Goal: Transaction & Acquisition: Purchase product/service

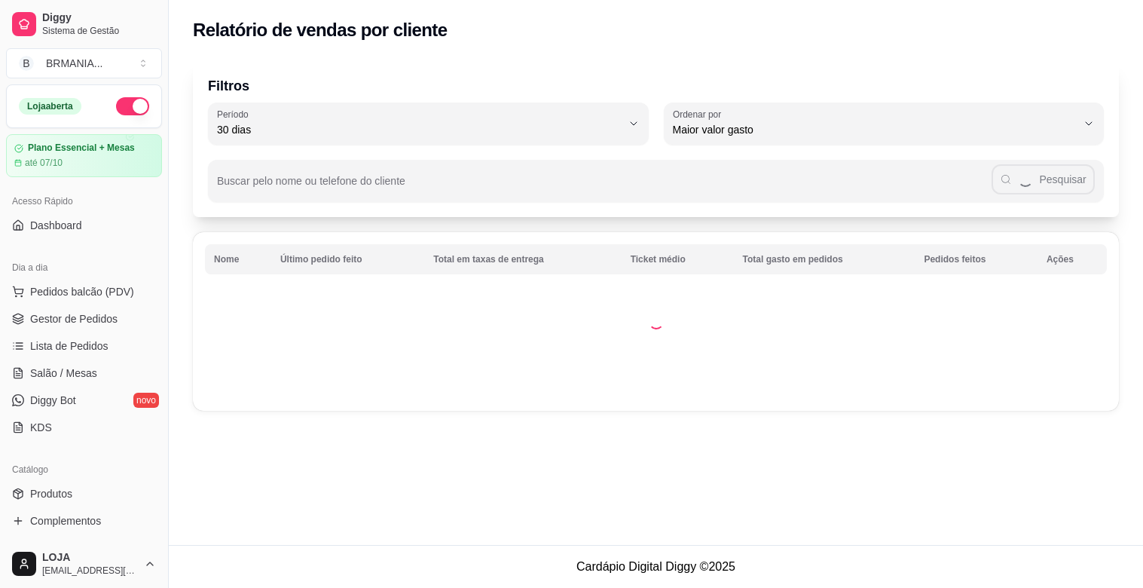
select select "30"
select select "HIGHEST_TOTAL_SPENT_WITH_ORDERS"
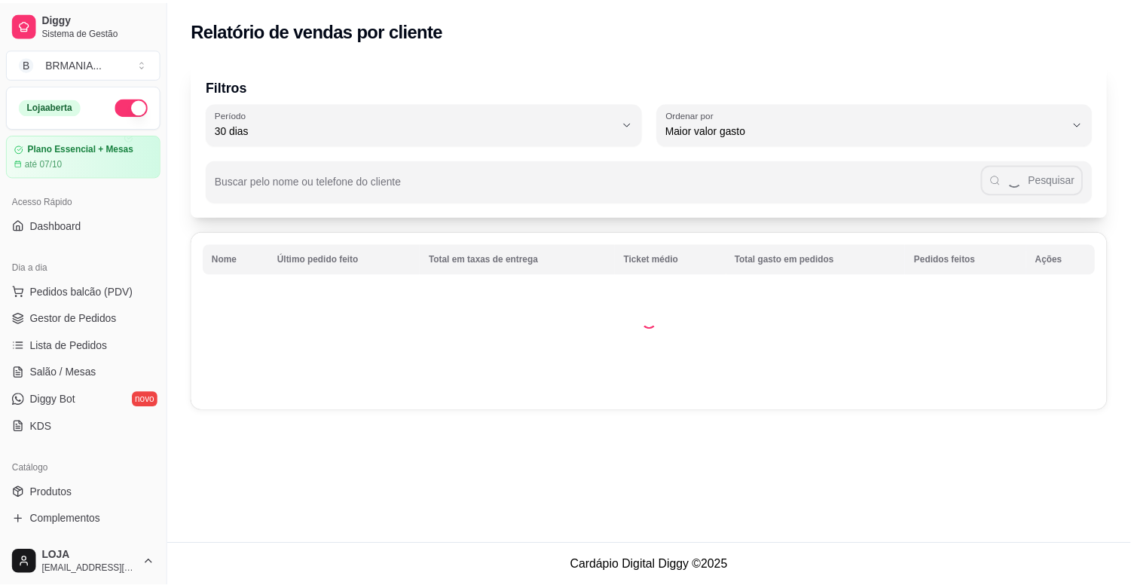
scroll to position [303, 0]
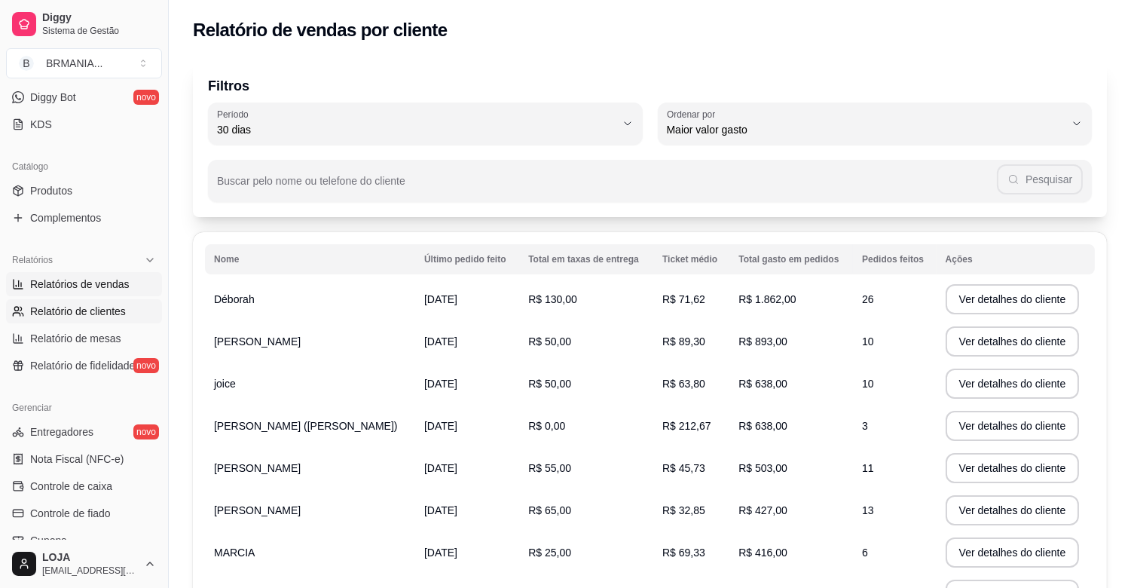
click at [107, 281] on span "Relatórios de vendas" at bounding box center [79, 284] width 99 height 15
select select "ALL"
select select "0"
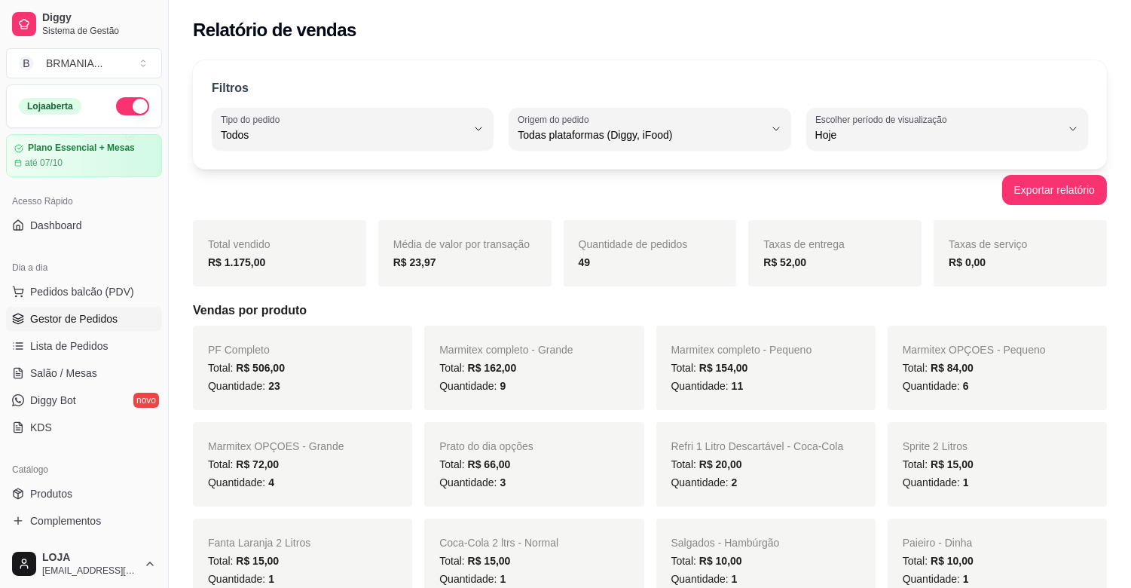
click at [87, 307] on link "Gestor de Pedidos" at bounding box center [84, 319] width 156 height 24
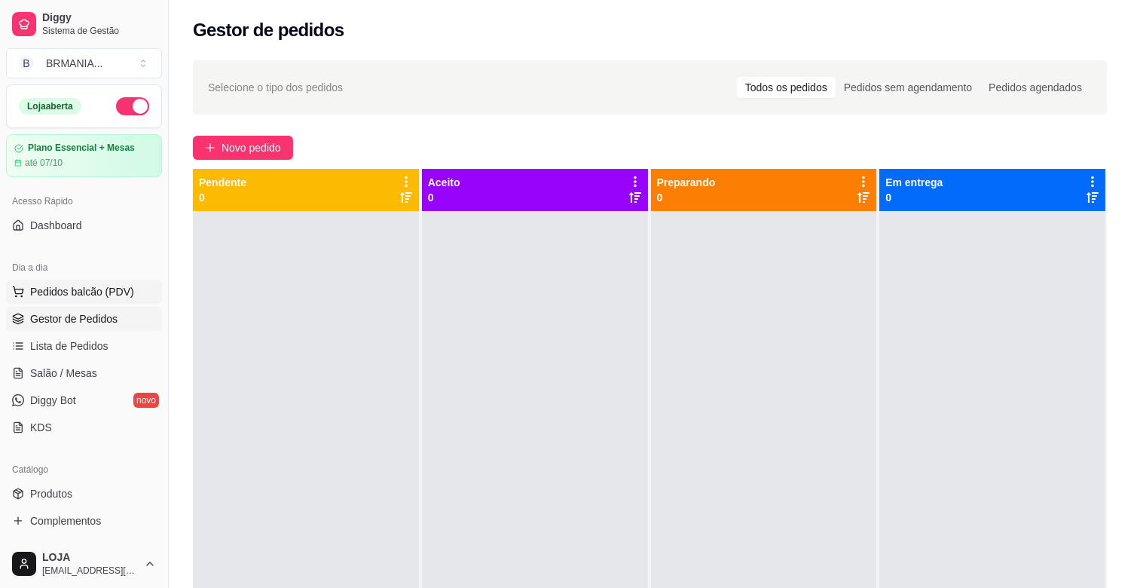
drag, startPoint x: 87, startPoint y: 298, endPoint x: 89, endPoint y: 291, distance: 7.7
click at [88, 292] on span "Pedidos balcão (PDV)" at bounding box center [82, 291] width 104 height 15
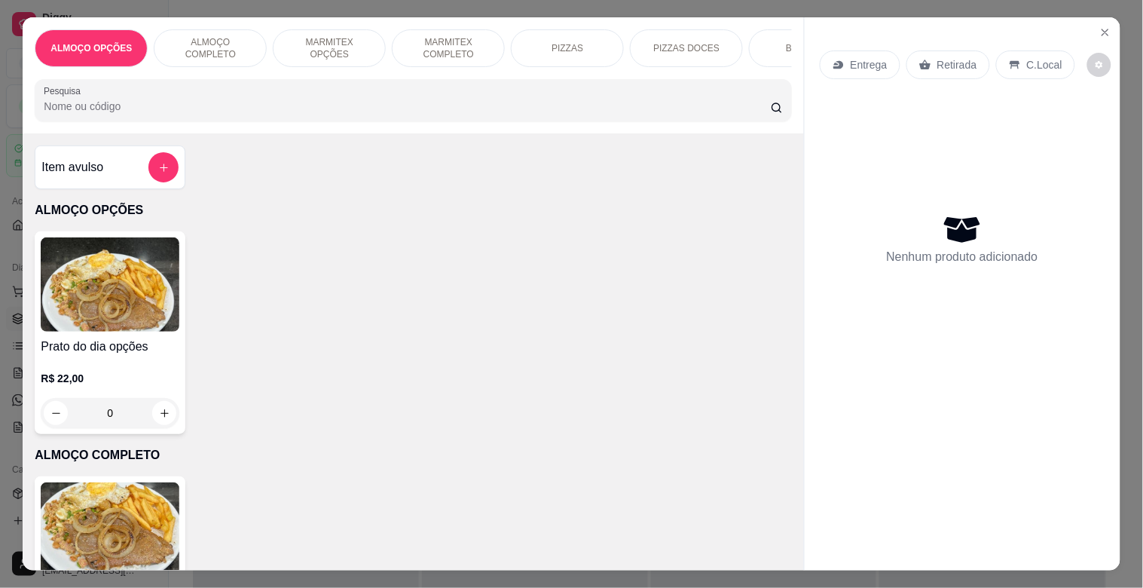
click at [445, 58] on div "MARMITEX COMPLETO" at bounding box center [448, 48] width 113 height 38
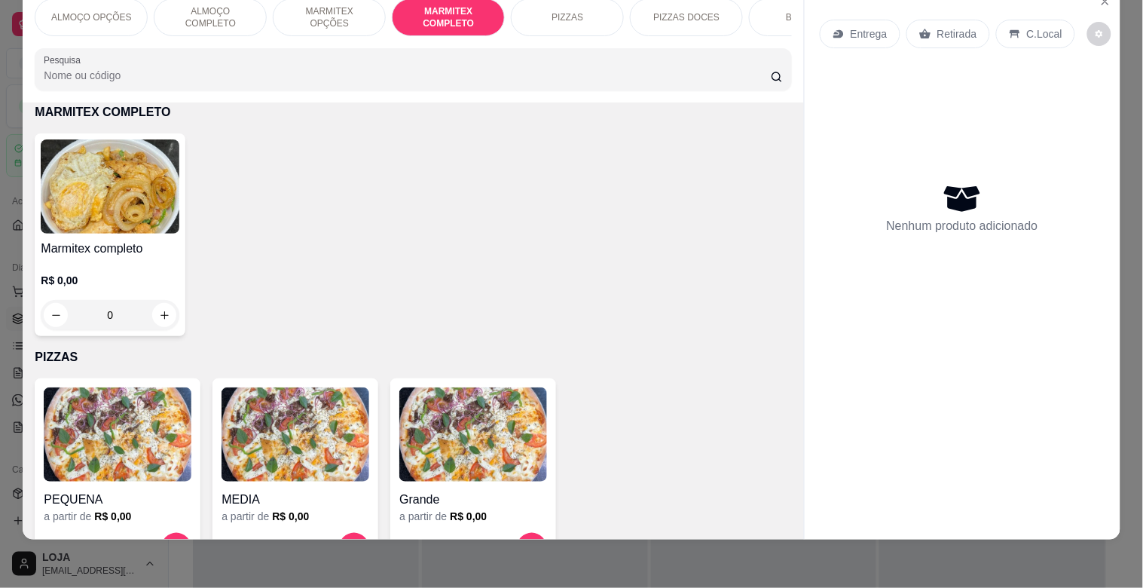
drag, startPoint x: 26, startPoint y: 232, endPoint x: 55, endPoint y: 230, distance: 29.5
click at [38, 234] on div "ALMOÇO OPÇÕES ALMOÇO COMPLETO MARMITEX OPÇÕES MARMITEX COMPLETO PIZZAS PIZZAS D…" at bounding box center [571, 294] width 1143 height 588
click at [57, 230] on img at bounding box center [110, 186] width 139 height 94
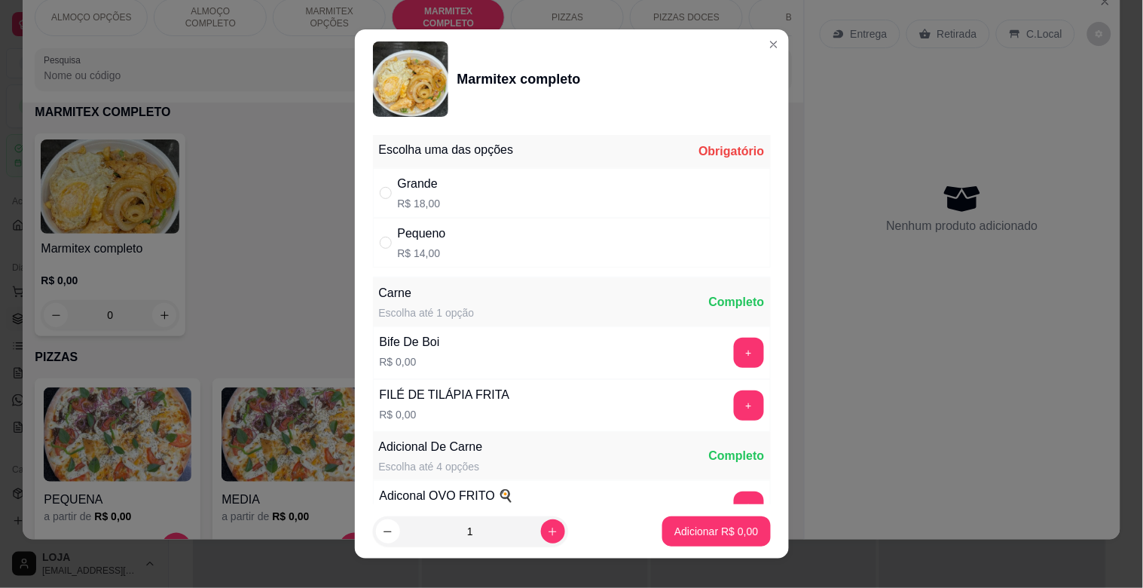
click at [467, 198] on div "Grande R$ 18,00" at bounding box center [572, 193] width 398 height 50
radio input "true"
click at [734, 405] on button "+" at bounding box center [749, 405] width 30 height 30
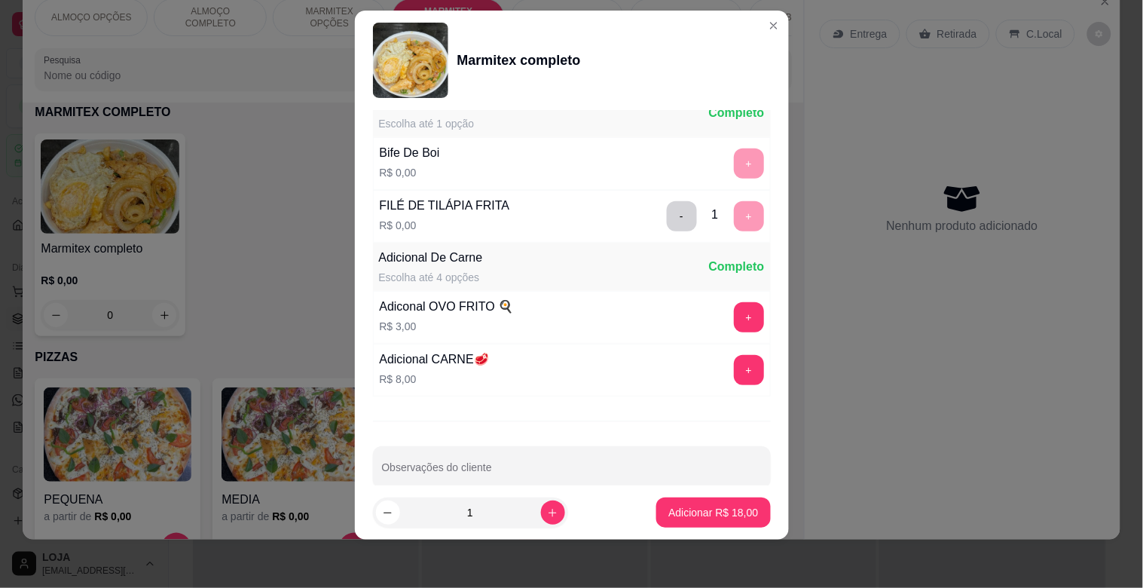
scroll to position [211, 0]
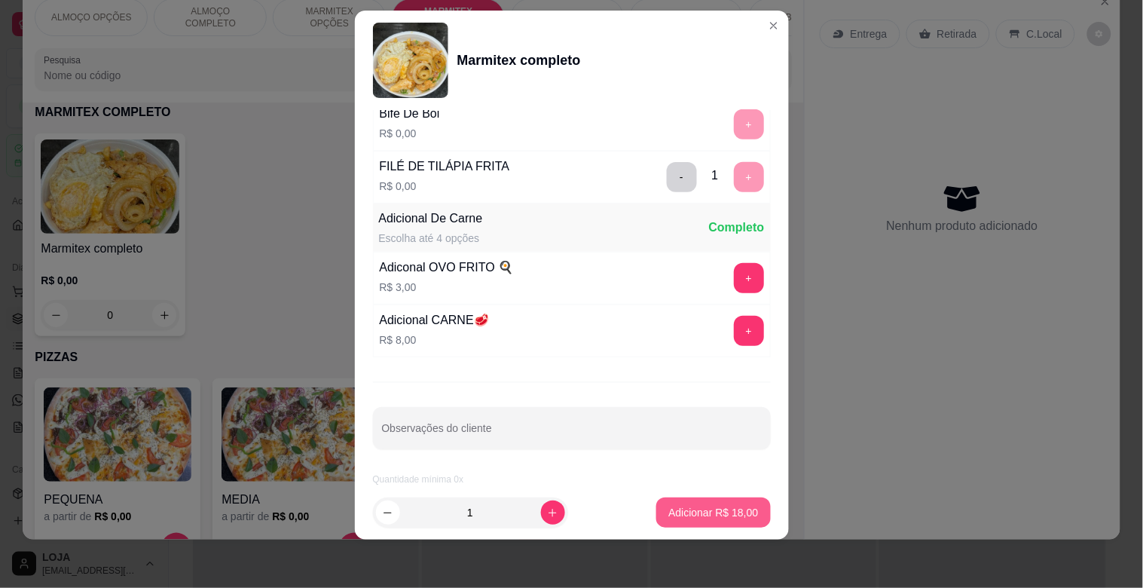
click at [699, 513] on p "Adicionar R$ 18,00" at bounding box center [713, 512] width 90 height 15
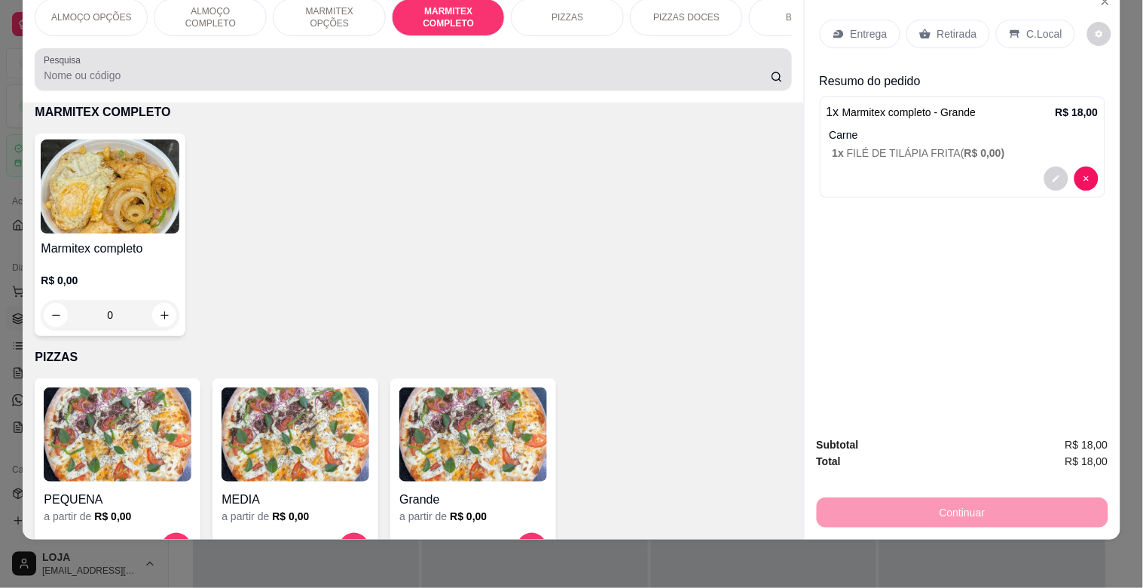
click at [194, 81] on input "Pesquisa" at bounding box center [407, 75] width 727 height 15
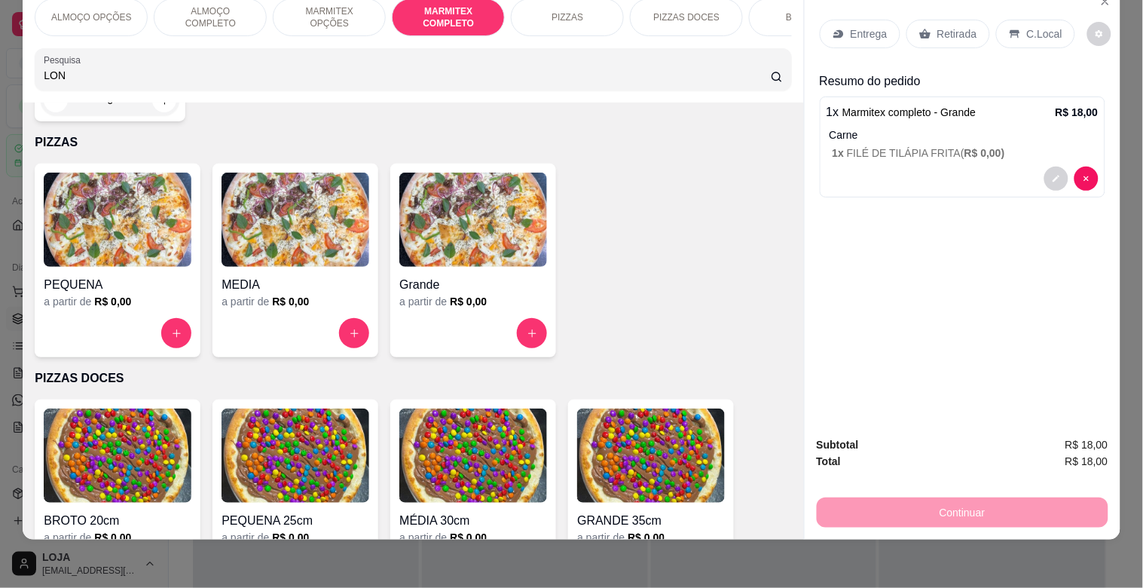
scroll to position [1065, 0]
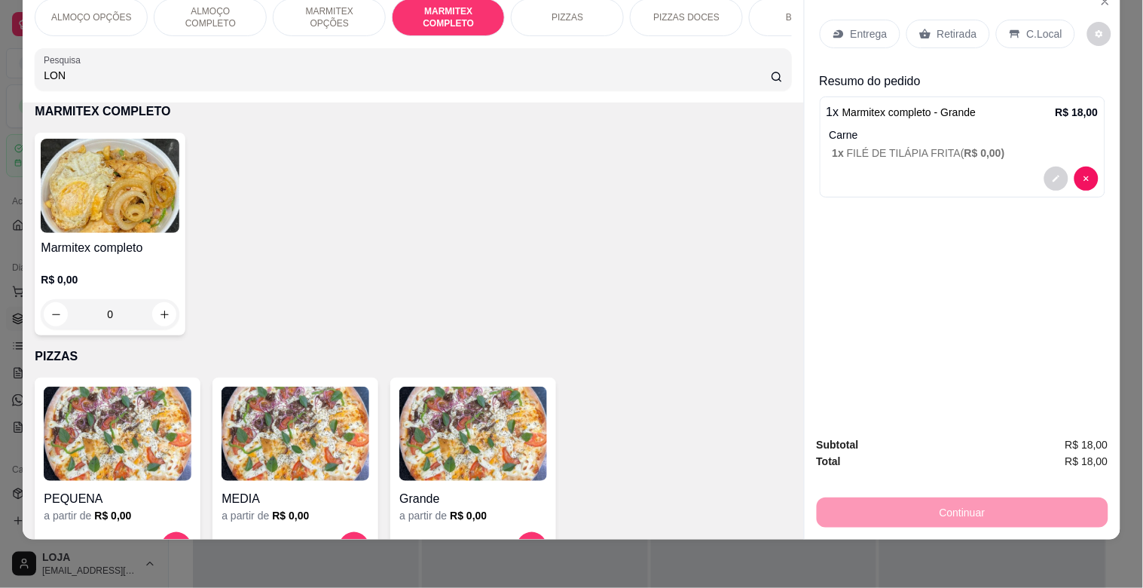
type input "LON"
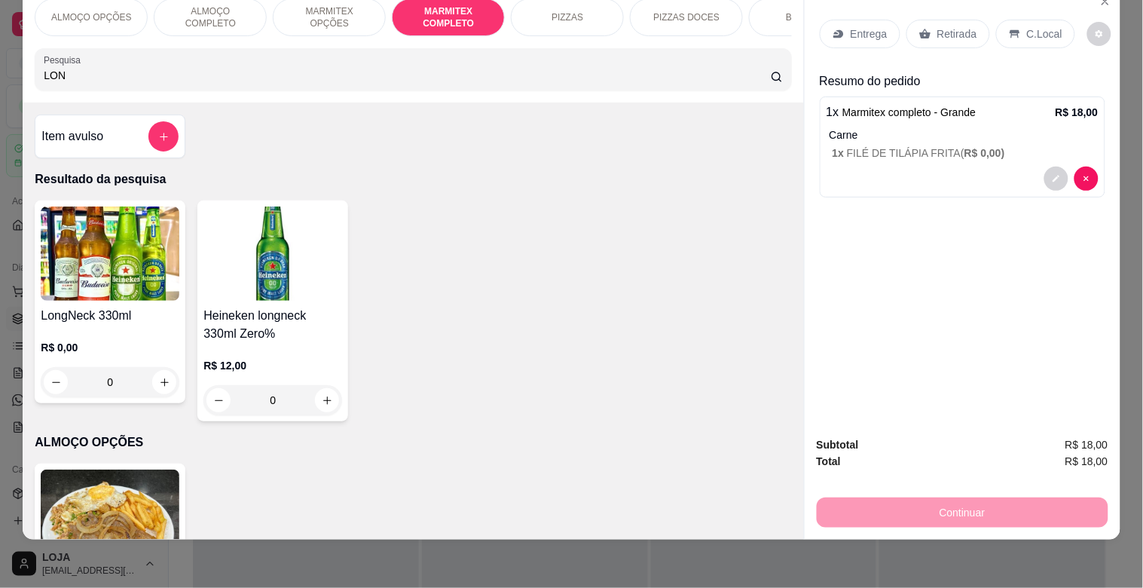
click at [126, 316] on h4 "LongNeck 330ml" at bounding box center [110, 316] width 139 height 18
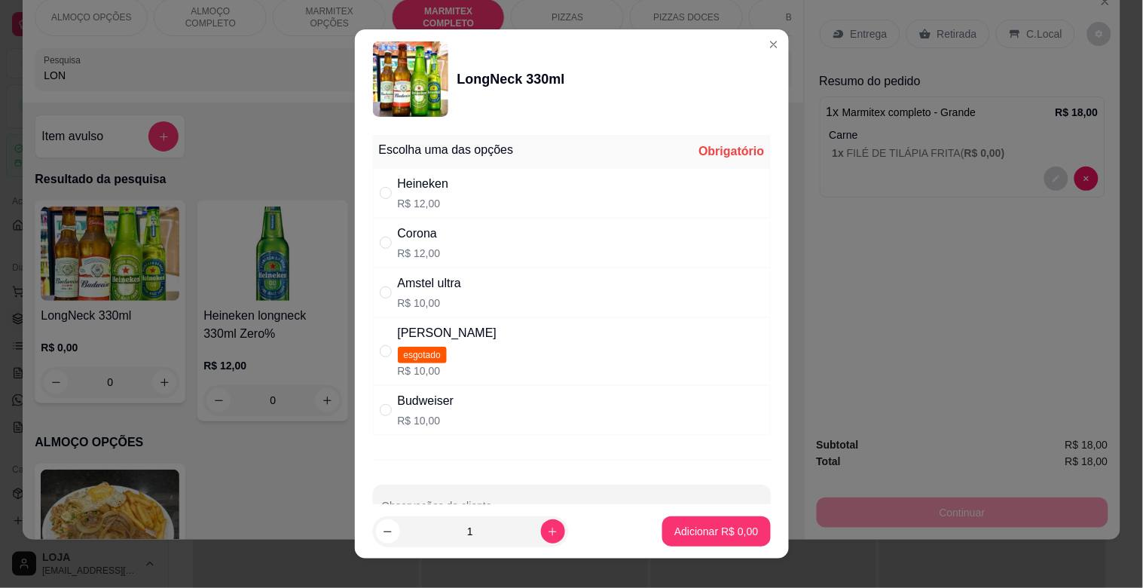
drag, startPoint x: 493, startPoint y: 193, endPoint x: 510, endPoint y: 207, distance: 22.5
click at [497, 194] on div "Heineken R$ 12,00" at bounding box center [572, 193] width 398 height 50
radio input "true"
click at [723, 531] on p "Adicionar R$ 12,00" at bounding box center [713, 531] width 87 height 14
type input "1"
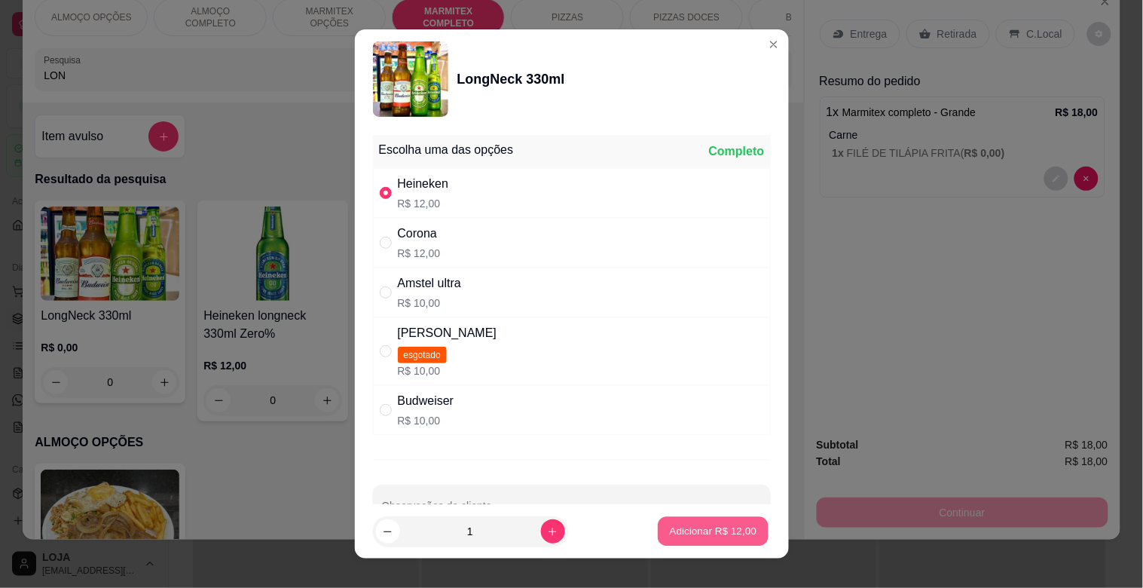
type input "1"
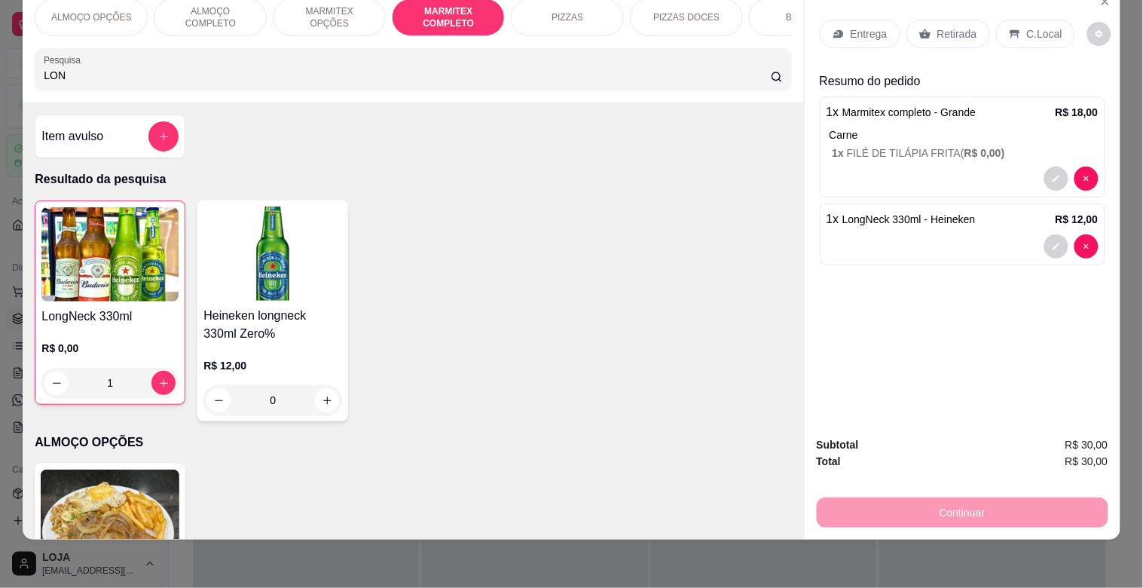
click at [939, 26] on p "Retirada" at bounding box center [957, 33] width 40 height 15
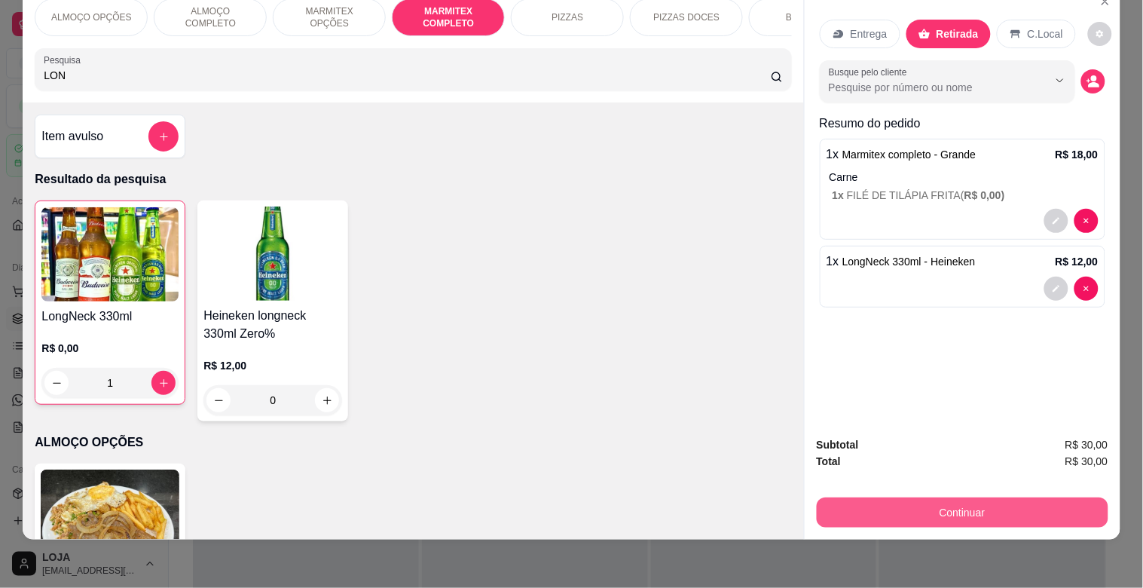
click at [951, 503] on button "Continuar" at bounding box center [963, 512] width 292 height 30
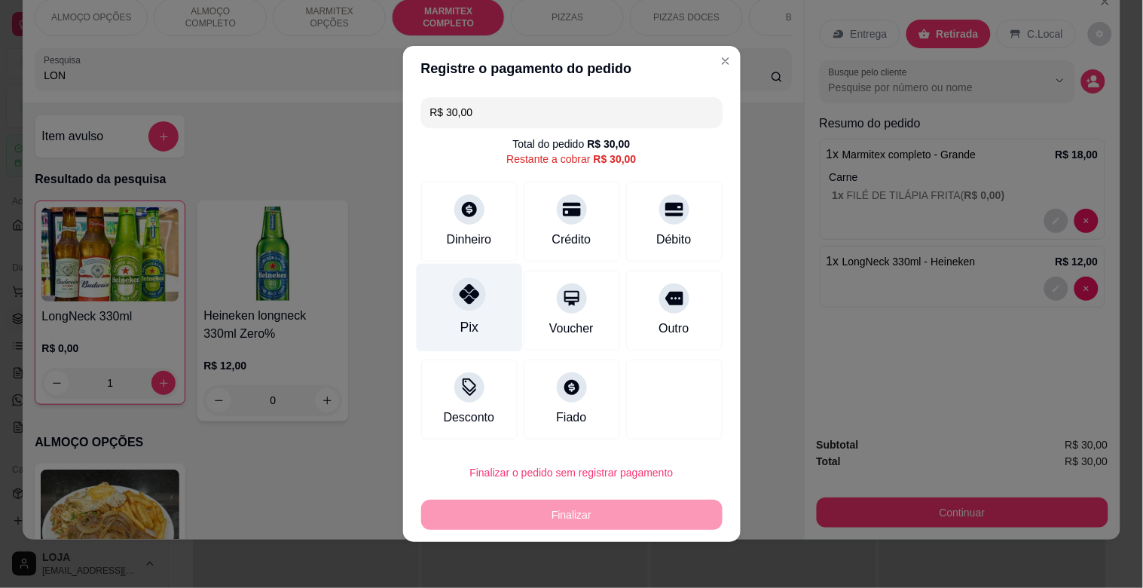
click at [482, 299] on div "Pix" at bounding box center [469, 308] width 106 height 88
type input "R$ 0,00"
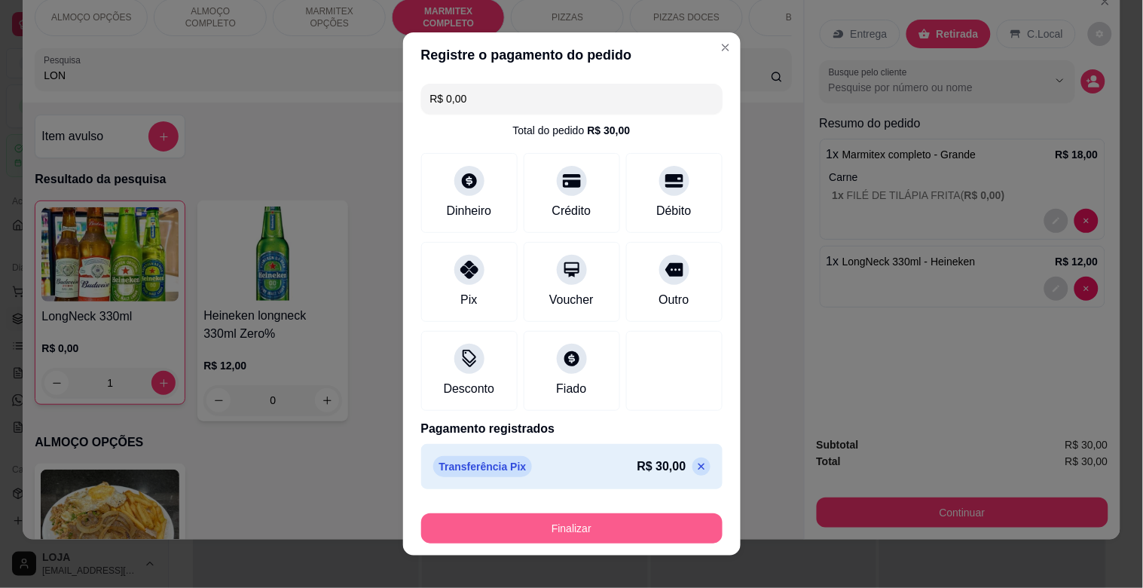
click at [593, 540] on button "Finalizar" at bounding box center [571, 528] width 301 height 30
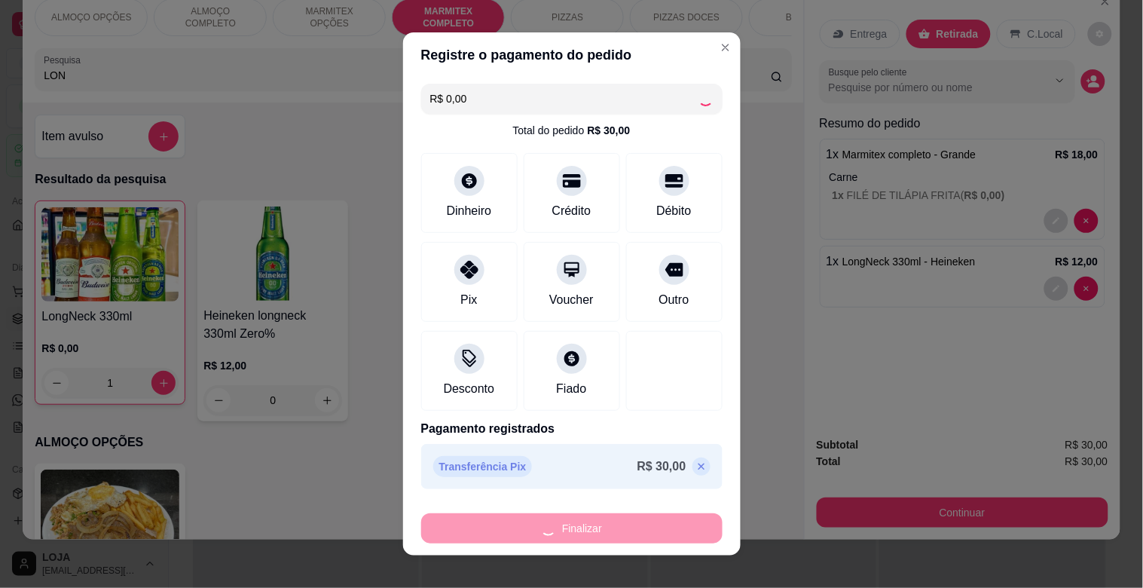
type input "0"
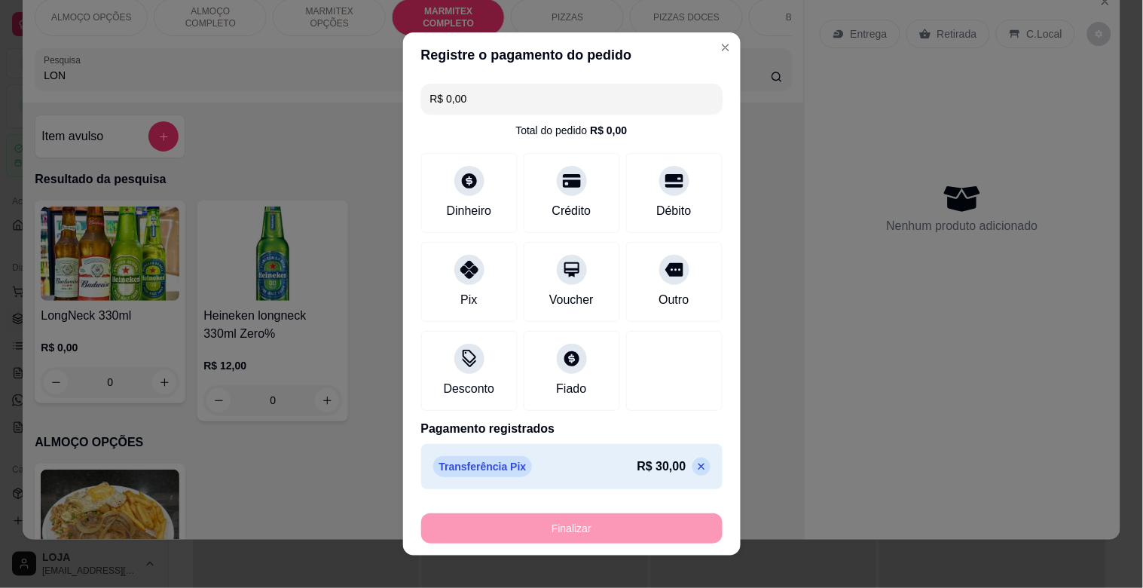
type input "-R$ 30,00"
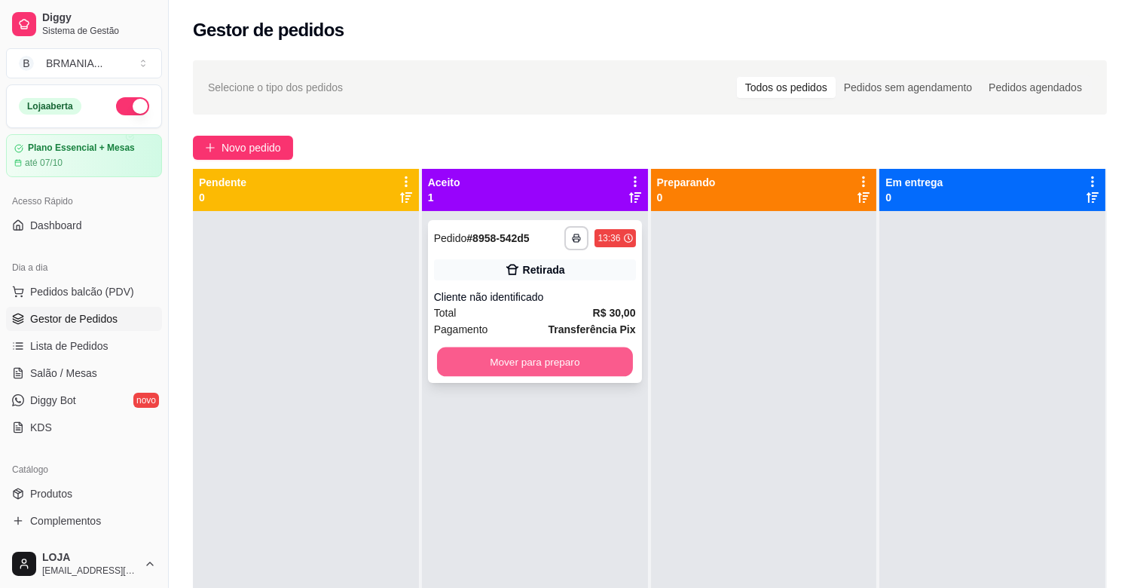
click at [555, 366] on button "Mover para preparo" at bounding box center [535, 361] width 196 height 29
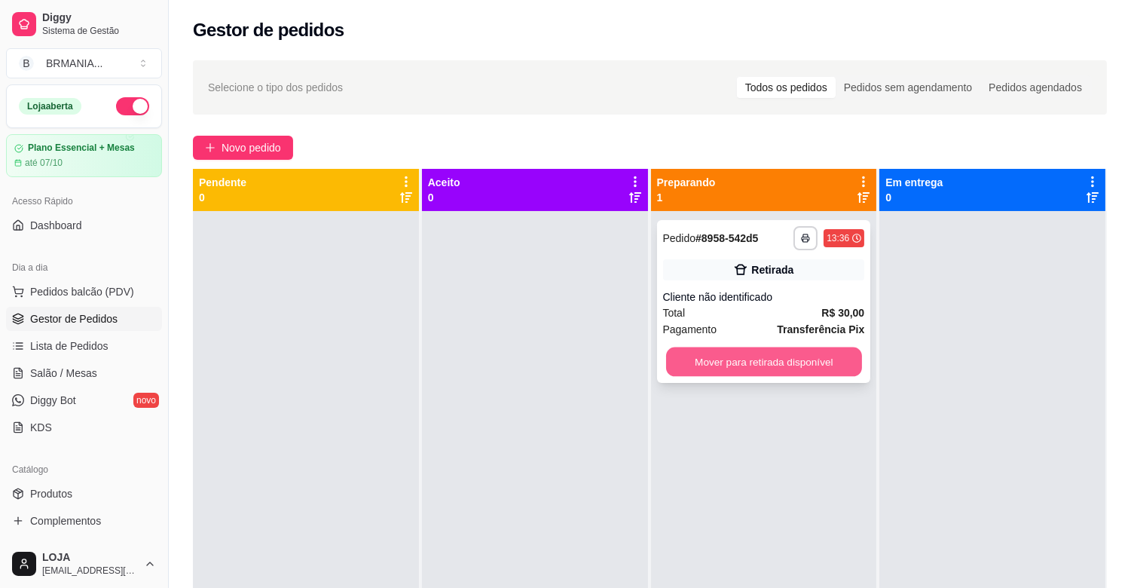
click at [733, 362] on button "Mover para retirada disponível" at bounding box center [764, 361] width 196 height 29
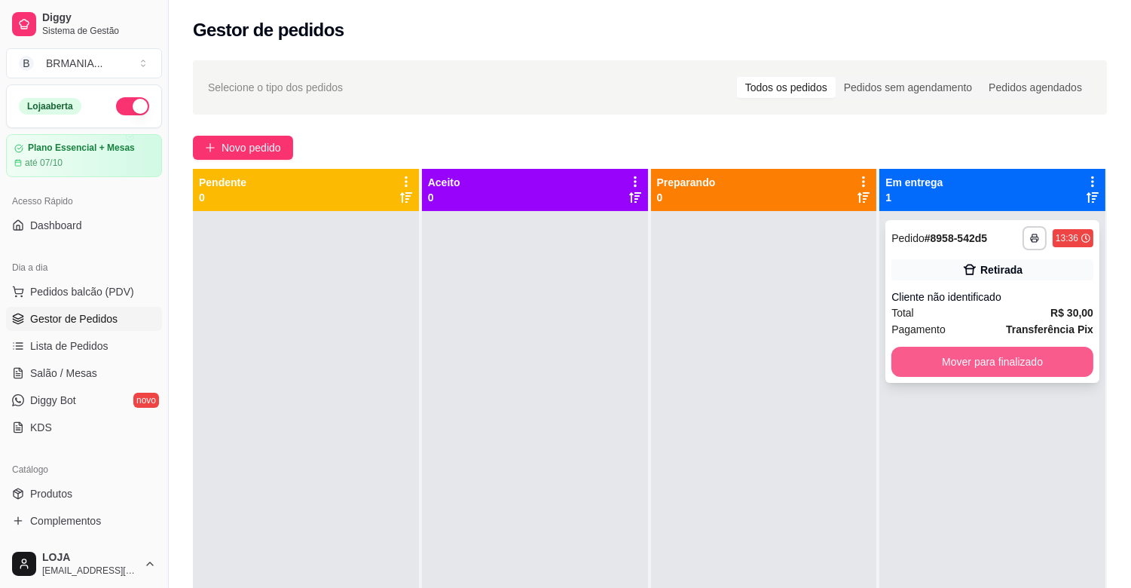
click at [966, 369] on button "Mover para finalizado" at bounding box center [992, 362] width 202 height 30
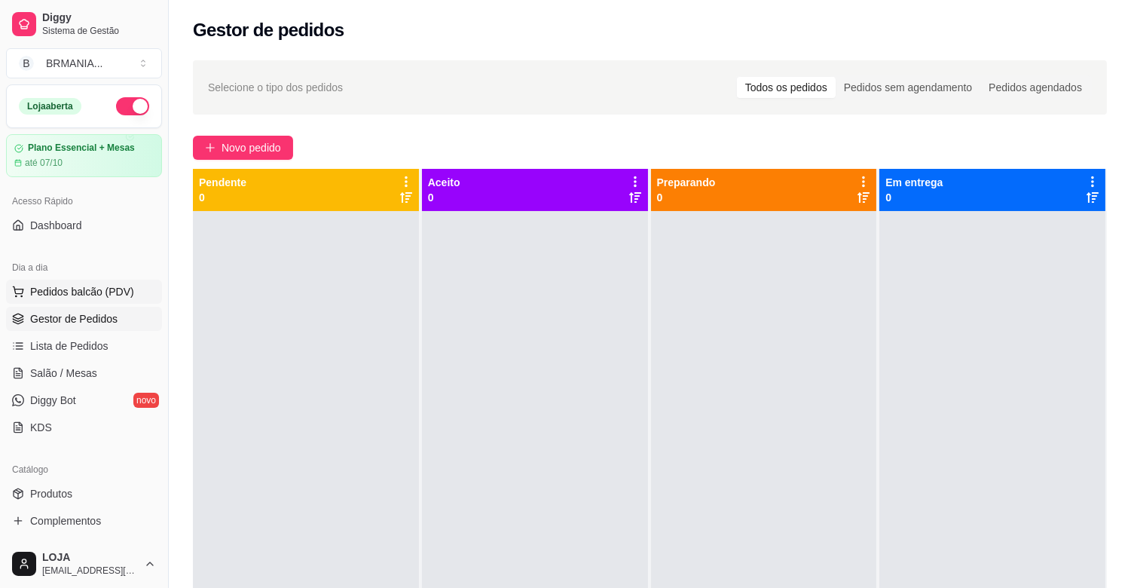
click at [87, 288] on span "Pedidos balcão (PDV)" at bounding box center [82, 291] width 104 height 15
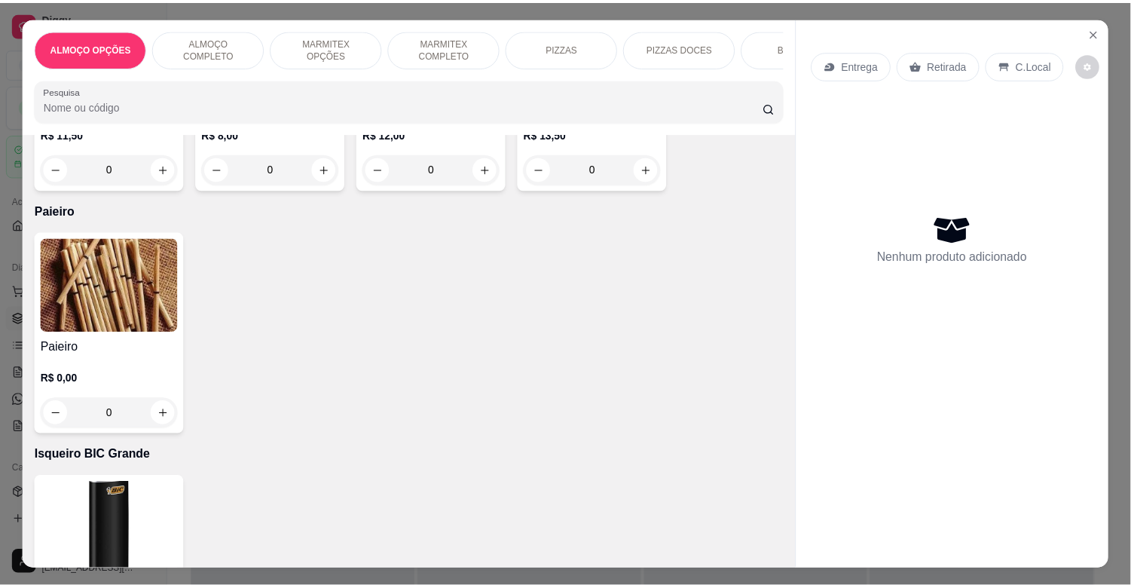
scroll to position [9301, 0]
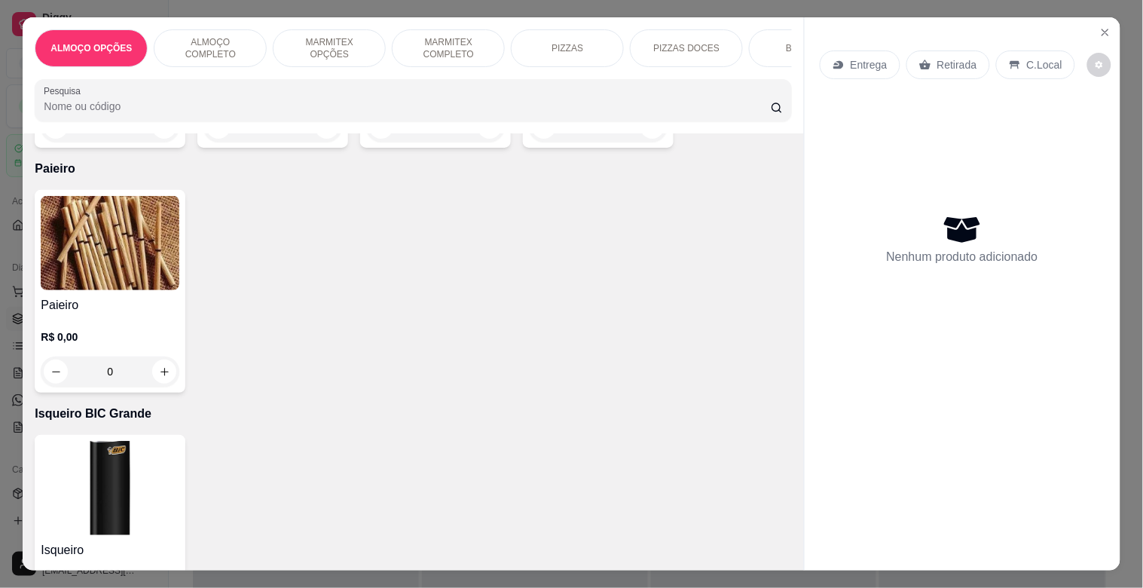
click at [125, 314] on div "R$ 0,00 0" at bounding box center [110, 350] width 139 height 72
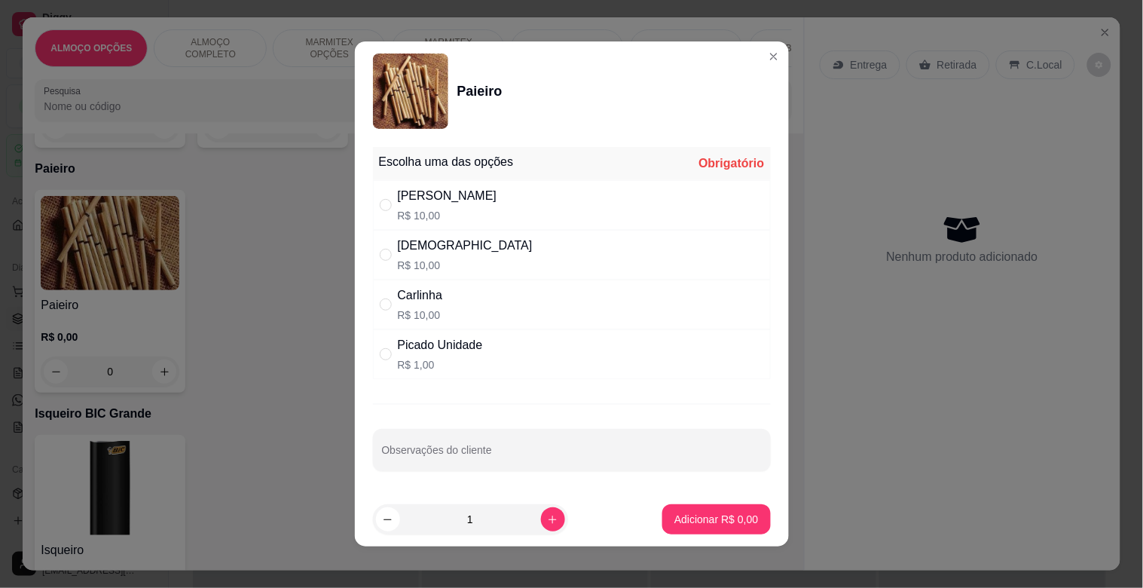
click at [472, 345] on div "Picado Unidade" at bounding box center [440, 345] width 85 height 18
radio input "true"
click at [547, 517] on icon "increase-product-quantity" at bounding box center [552, 519] width 11 height 11
type input "3"
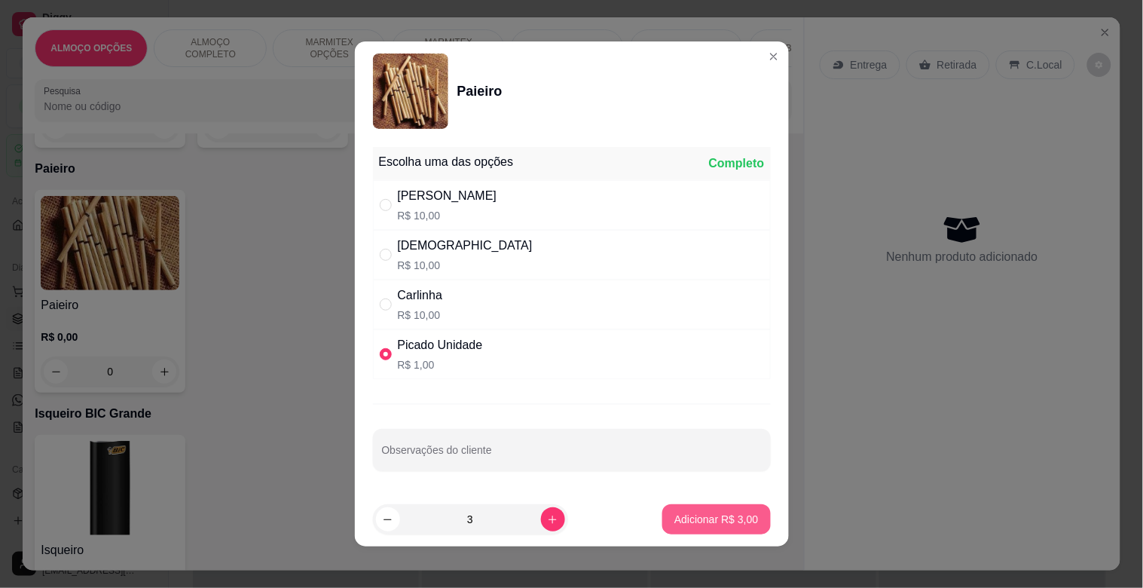
click at [719, 518] on p "Adicionar R$ 3,00" at bounding box center [716, 519] width 84 height 15
type input "3"
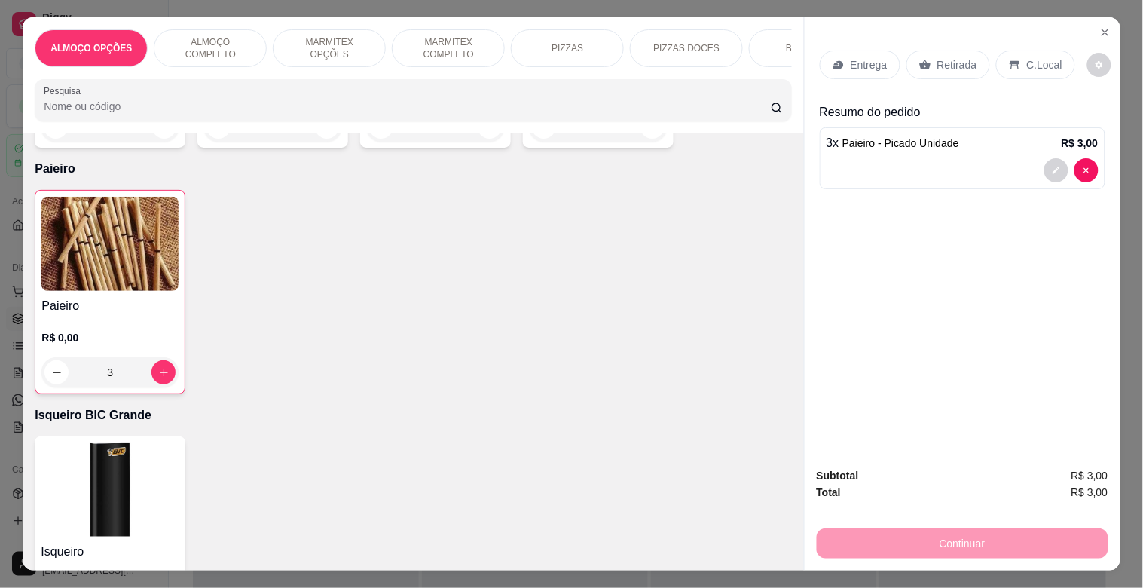
click at [951, 61] on p "Retirada" at bounding box center [957, 64] width 40 height 15
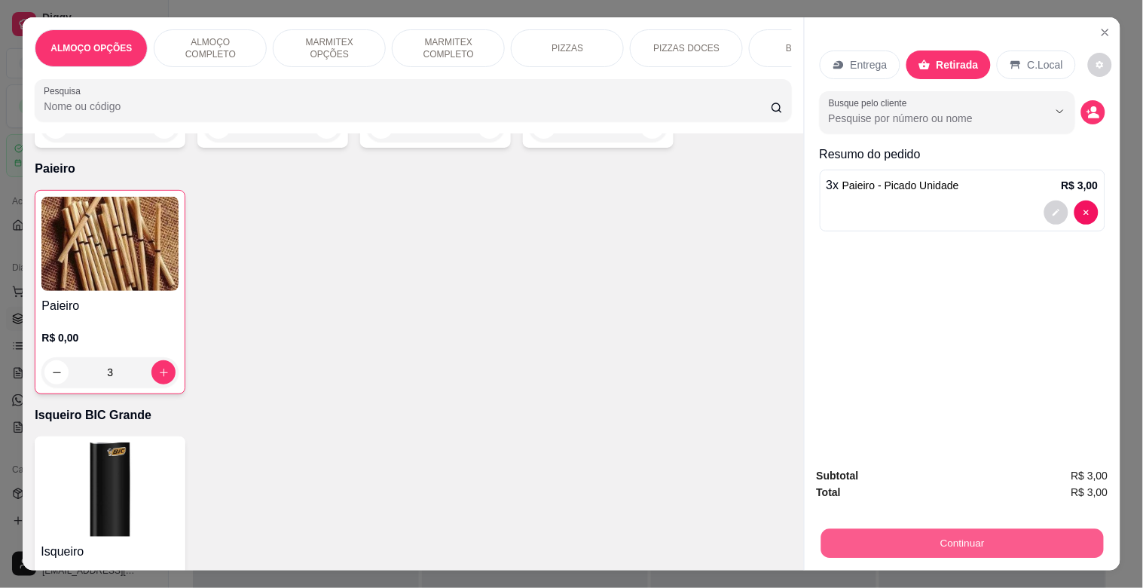
click at [958, 533] on button "Continuar" at bounding box center [962, 542] width 283 height 29
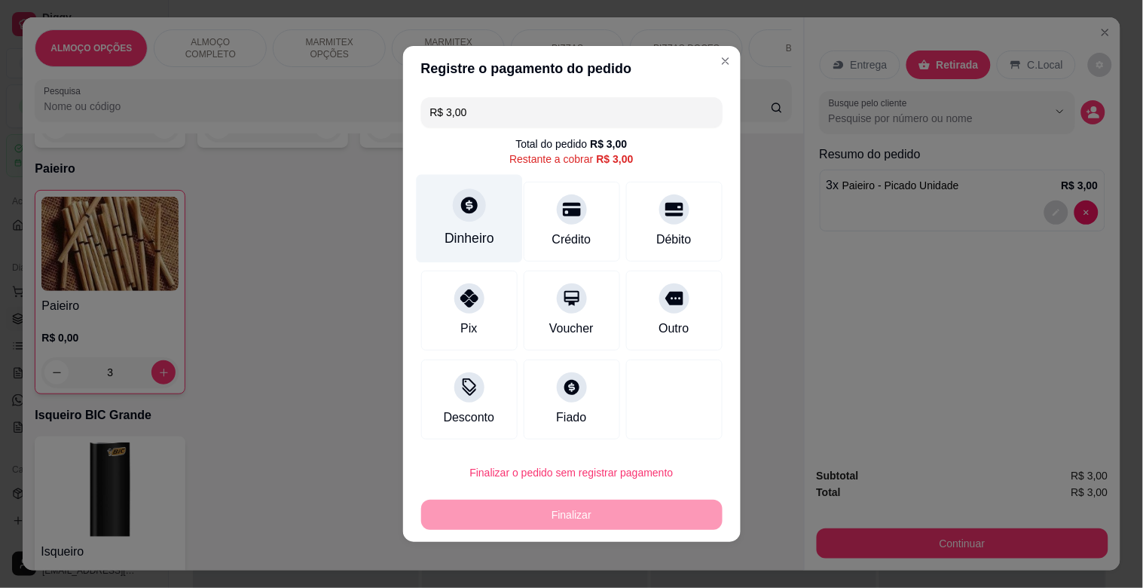
click at [463, 216] on div "Dinheiro" at bounding box center [469, 219] width 106 height 88
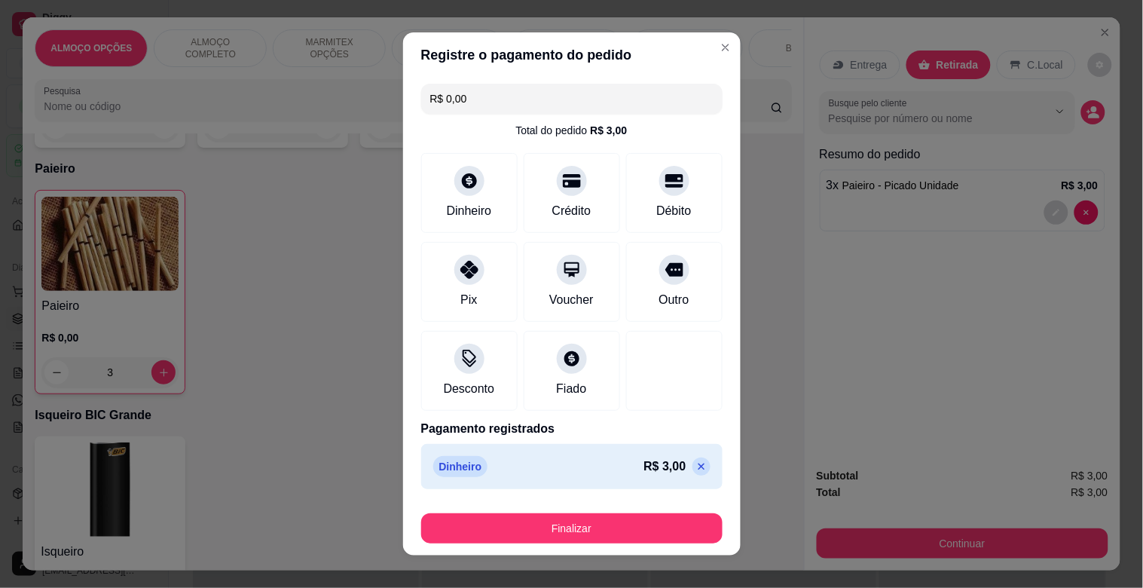
type input "R$ 0,00"
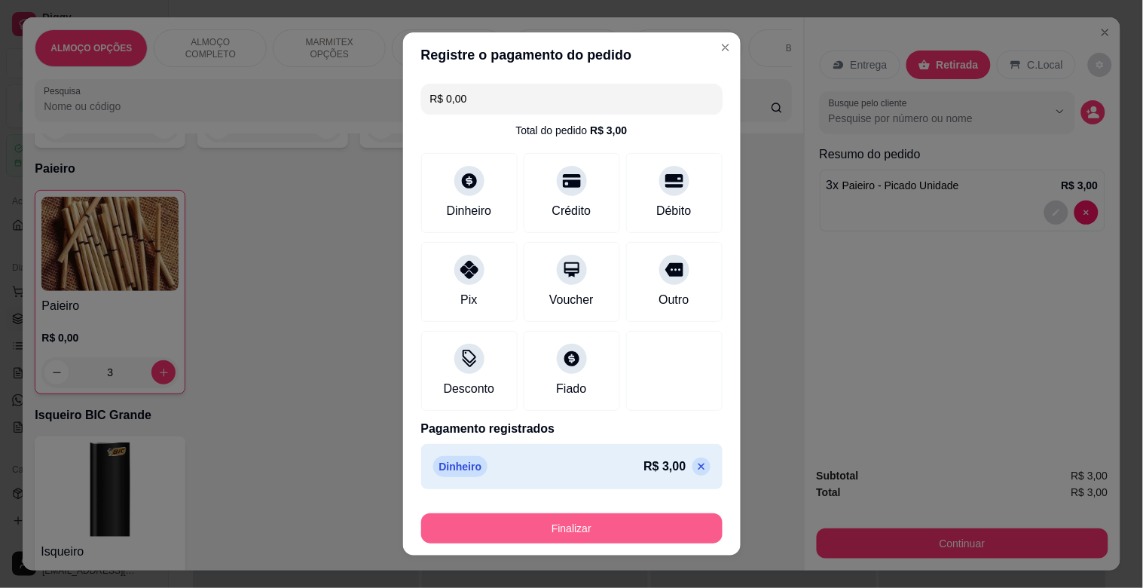
click at [583, 520] on button "Finalizar" at bounding box center [571, 528] width 301 height 30
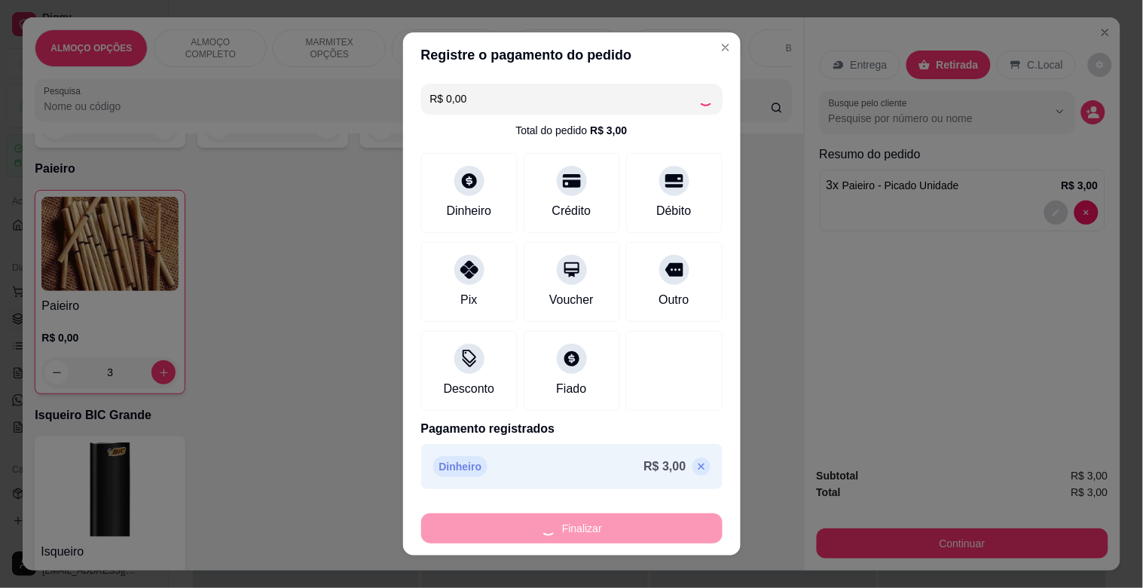
type input "0"
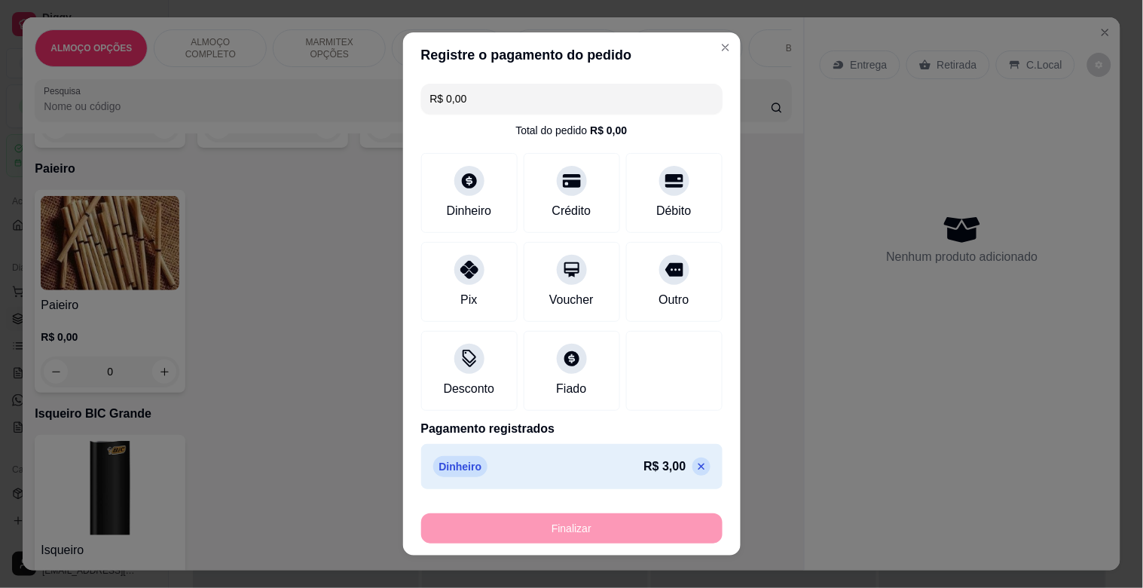
type input "-R$ 3,00"
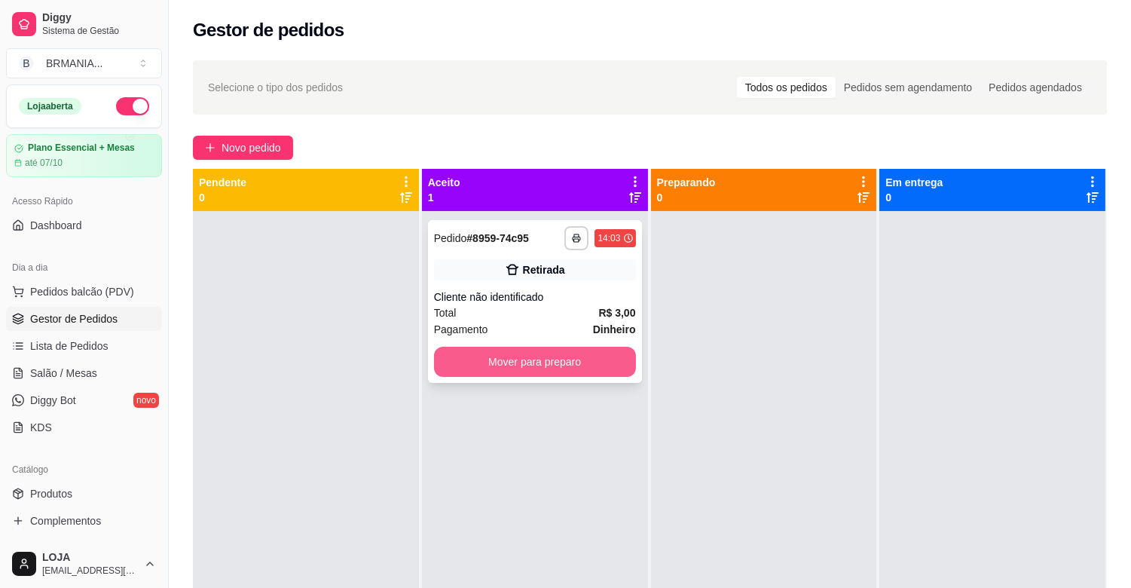
click at [563, 359] on button "Mover para preparo" at bounding box center [535, 362] width 202 height 30
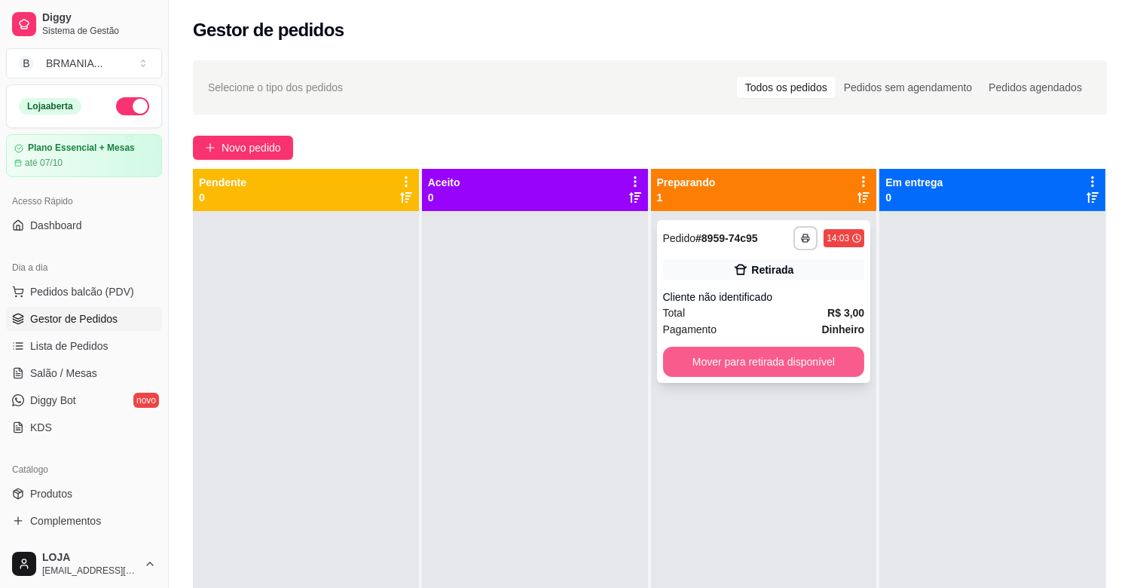
click at [775, 358] on button "Mover para retirada disponível" at bounding box center [764, 362] width 202 height 30
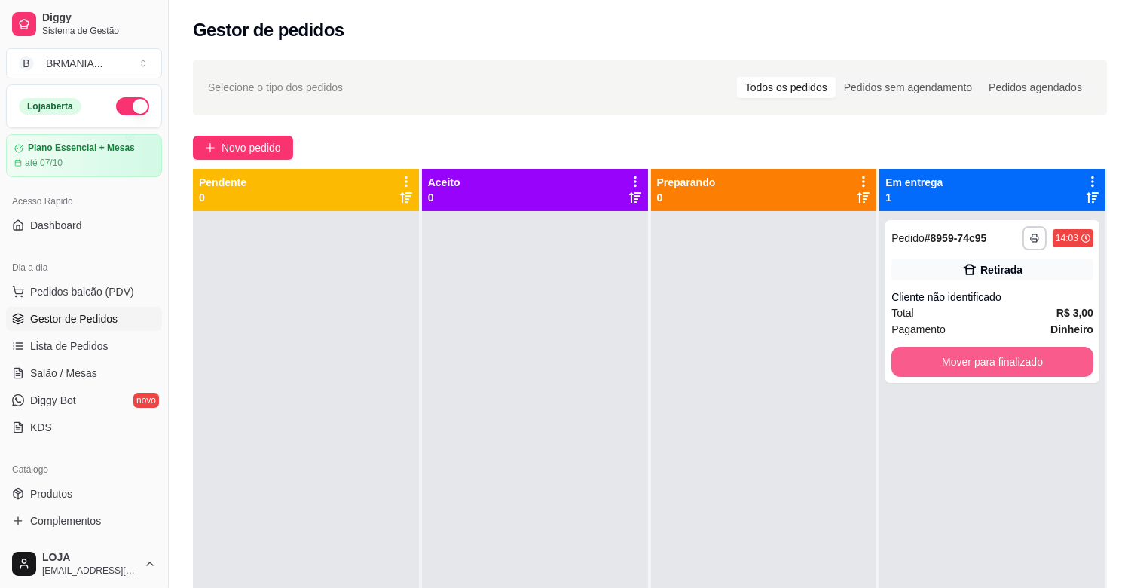
click at [972, 362] on button "Mover para finalizado" at bounding box center [992, 362] width 202 height 30
